Goal: Task Accomplishment & Management: Use online tool/utility

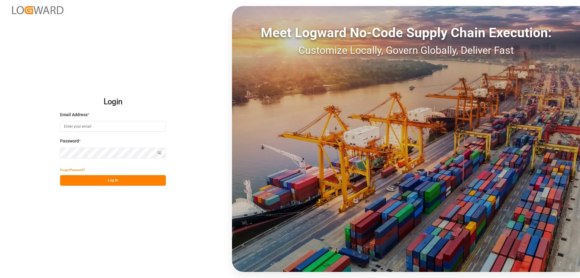
click at [69, 127] on input at bounding box center [113, 126] width 106 height 11
drag, startPoint x: 110, startPoint y: 127, endPoint x: 0, endPoint y: 115, distance: 110.3
click at [0, 115] on div "Login Email Address * [EMAIL_ADDRESS][PERSON_NAME][DOMAIN_NAME] Password * Show…" at bounding box center [290, 139] width 580 height 278
type input "[EMAIL_ADDRESS][DOMAIN_NAME]"
click at [90, 181] on button "Log In" at bounding box center [113, 180] width 106 height 11
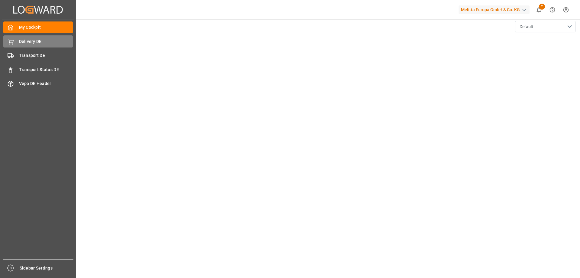
click at [24, 43] on span "Delivery DE" at bounding box center [46, 41] width 54 height 6
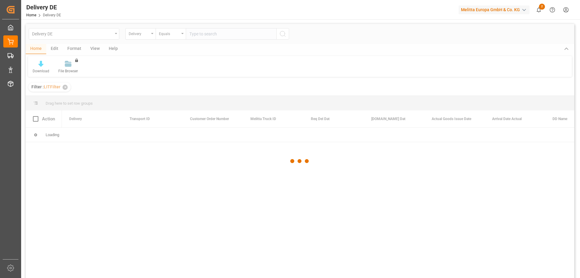
click at [197, 35] on div at bounding box center [300, 161] width 549 height 274
click at [208, 34] on div at bounding box center [300, 161] width 549 height 274
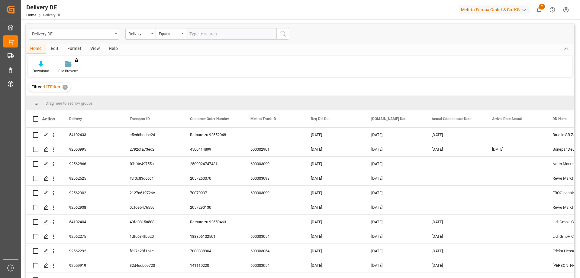
click at [208, 34] on input "text" at bounding box center [231, 33] width 91 height 11
type input "92562950"
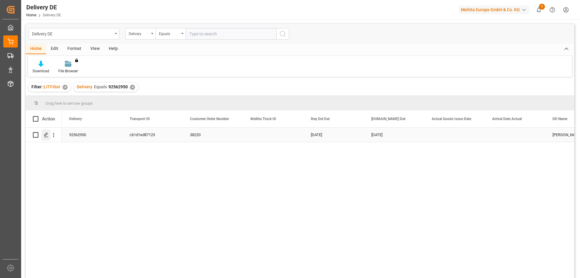
click at [43, 137] on div "Press SPACE to select this row." at bounding box center [45, 134] width 9 height 11
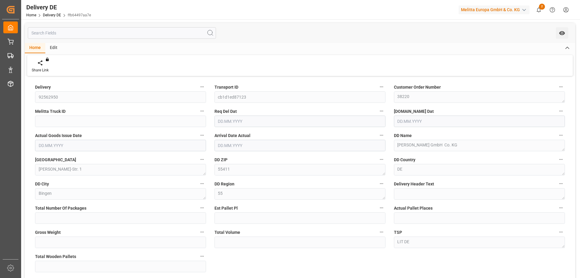
type input "0"
type input "1"
type input "129"
type input "637.74"
type input "1"
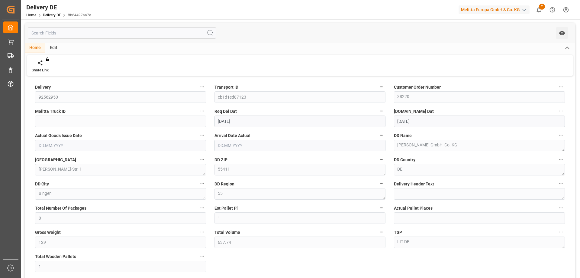
type input "[DATE]"
click at [259, 250] on div "Delivery 92562950 Transport ID cb1d1ed87123 Customer Order Number 38220 Melitta…" at bounding box center [300, 205] width 550 height 254
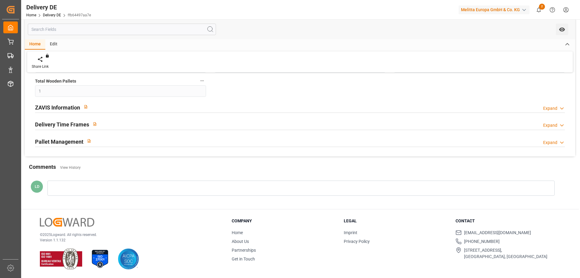
click at [60, 108] on h2 "ZAVIS Information" at bounding box center [57, 107] width 45 height 8
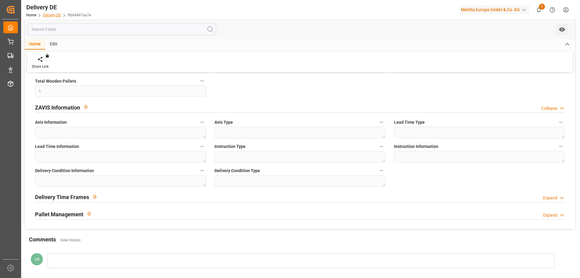
click at [48, 14] on link "Delivery DE" at bounding box center [52, 15] width 18 height 4
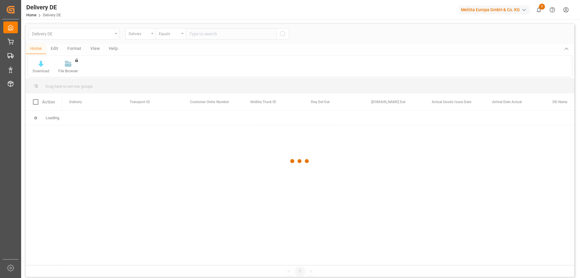
click at [224, 33] on div at bounding box center [300, 161] width 549 height 274
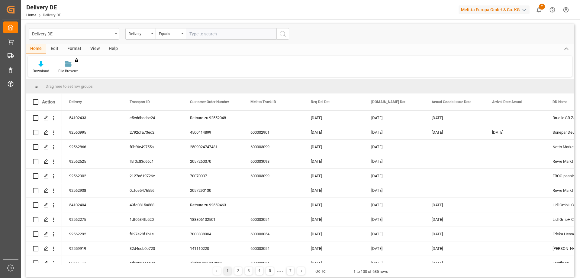
click at [225, 33] on input "text" at bounding box center [231, 33] width 91 height 11
type input "92562902"
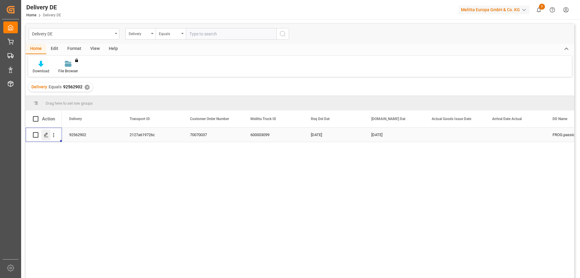
click at [44, 134] on icon "Press SPACE to select this row." at bounding box center [46, 134] width 5 height 5
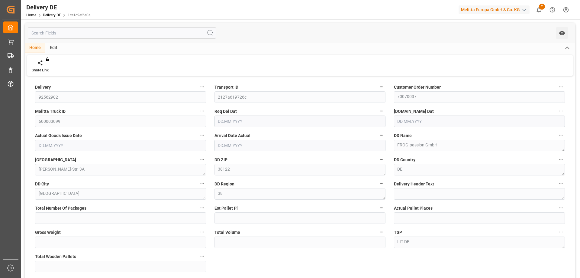
type input "0"
type input "1"
type input "430"
type input "1553.2"
type input "1"
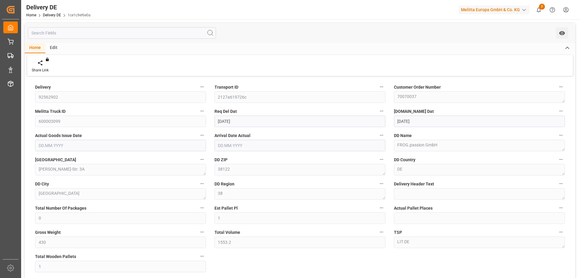
type input "[DATE]"
drag, startPoint x: 238, startPoint y: 259, endPoint x: 234, endPoint y: 257, distance: 4.4
click at [238, 259] on div "Delivery 92562902 Transport ID 2127a619726c Customer Order Number 70070037 Meli…" at bounding box center [300, 205] width 550 height 254
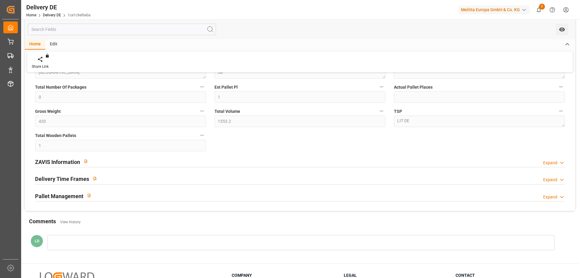
scroll to position [175, 0]
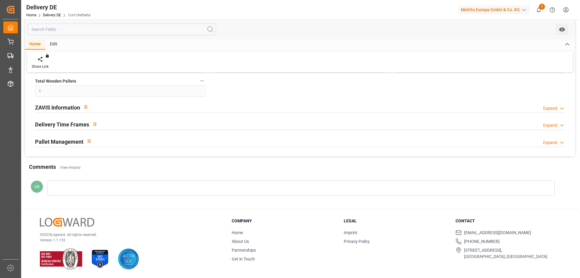
click at [63, 108] on h2 "ZAVIS Information" at bounding box center [57, 107] width 45 height 8
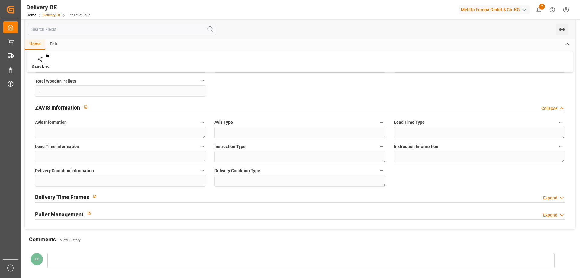
click at [54, 15] on link "Delivery DE" at bounding box center [52, 15] width 18 height 4
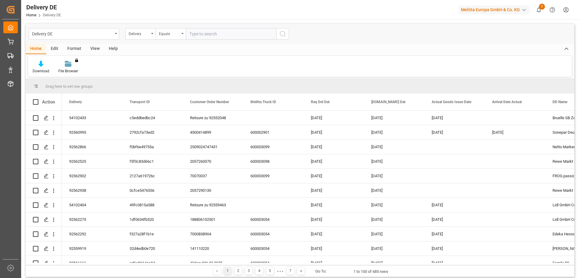
click at [200, 32] on input "text" at bounding box center [231, 33] width 91 height 11
type input "92562866"
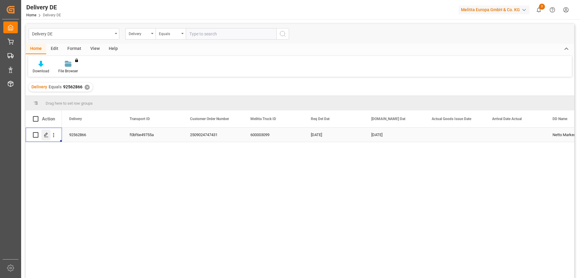
click at [47, 134] on polygon "Press SPACE to select this row." at bounding box center [45, 134] width 3 height 3
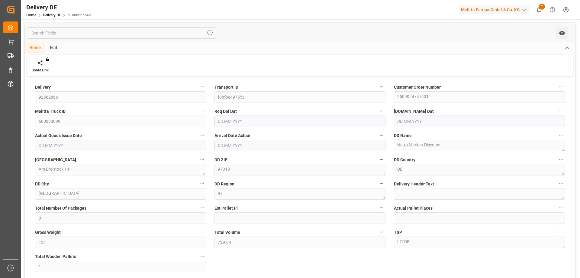
type input "[DATE]"
click at [242, 263] on div "Delivery 92562866 Transport ID f0bf6e49755a Customer Order Number 2509024747431…" at bounding box center [300, 205] width 550 height 254
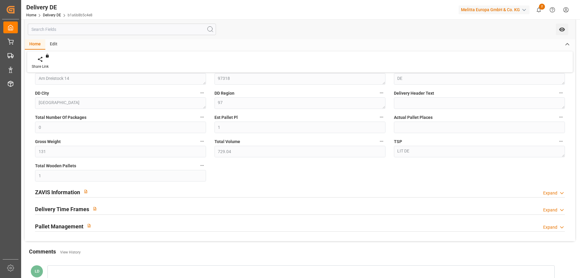
scroll to position [175, 0]
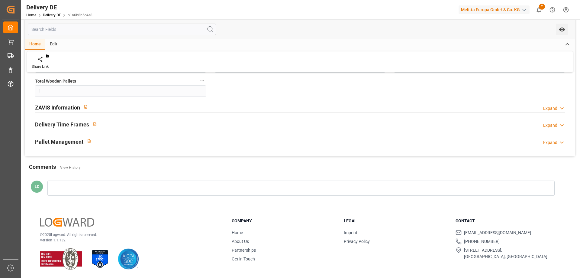
click at [61, 107] on h2 "ZAVIS Information" at bounding box center [57, 107] width 45 height 8
